Goal: Task Accomplishment & Management: Manage account settings

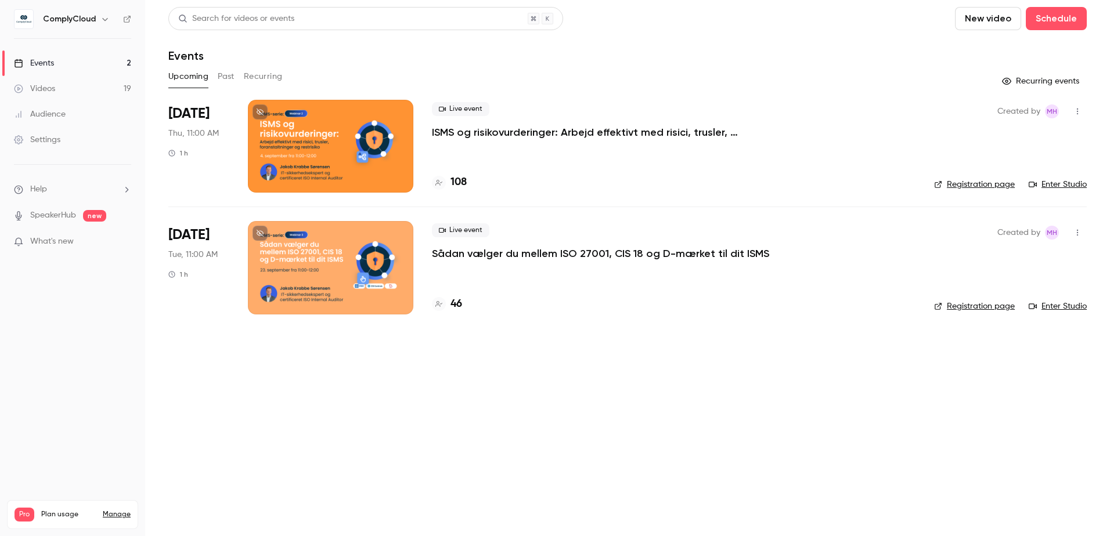
click at [564, 134] on p "ISMS og risikovurderinger: Arbejd effektivt med risici, trusler, foranstaltning…" at bounding box center [606, 132] width 348 height 14
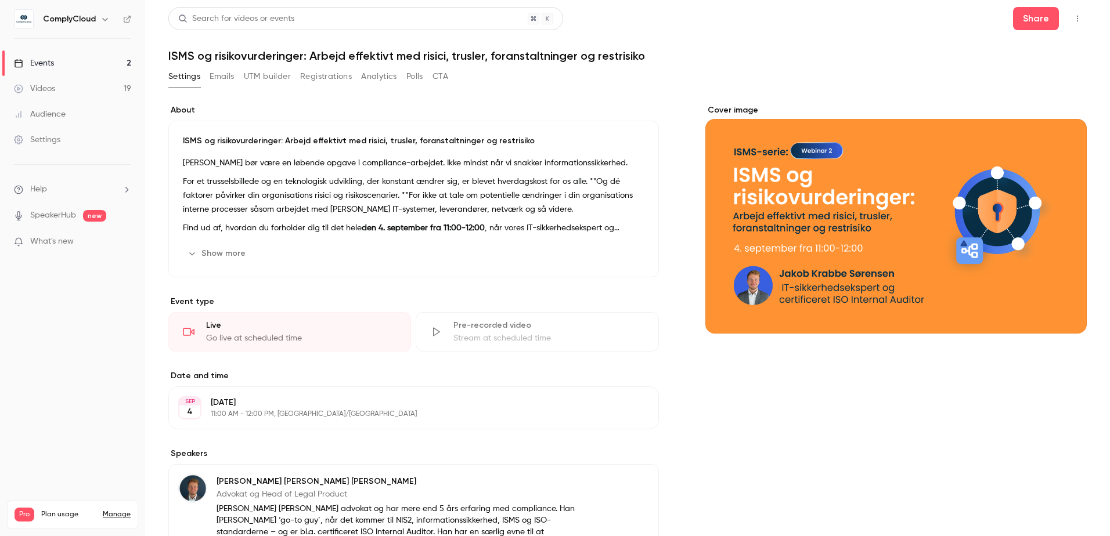
click at [334, 73] on button "Registrations" at bounding box center [326, 76] width 52 height 19
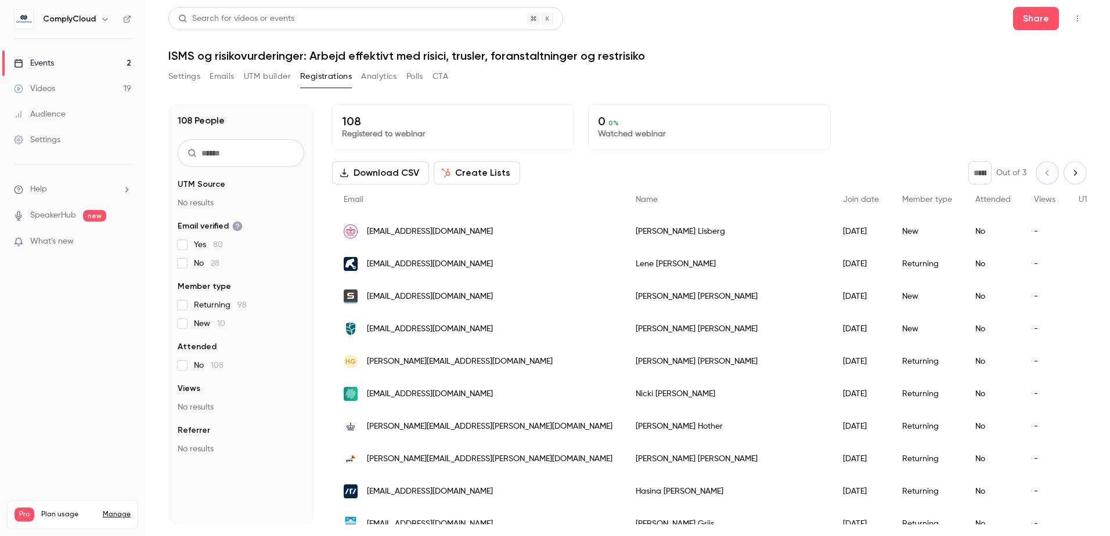
click at [51, 66] on div "Events" at bounding box center [34, 63] width 40 height 12
